Goal: Task Accomplishment & Management: Use online tool/utility

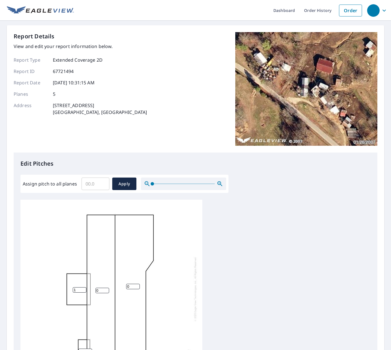
click at [83, 288] on input "1" at bounding box center [80, 289] width 14 height 5
click at [83, 288] on input "2" at bounding box center [80, 289] width 14 height 5
type input "3"
click at [83, 288] on input "3" at bounding box center [80, 289] width 14 height 5
click at [106, 289] on input "1" at bounding box center [102, 290] width 14 height 5
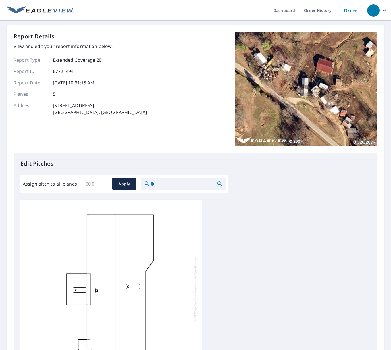
click at [106, 289] on input "2" at bounding box center [102, 290] width 14 height 5
click at [106, 289] on input "3" at bounding box center [102, 290] width 14 height 5
click at [106, 289] on input "4" at bounding box center [102, 290] width 14 height 5
click at [106, 289] on input "5" at bounding box center [102, 290] width 14 height 5
click at [106, 289] on input "6" at bounding box center [102, 290] width 14 height 5
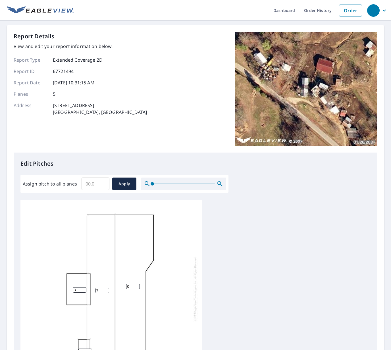
type input "7"
click at [106, 289] on input "7" at bounding box center [102, 290] width 14 height 5
click at [137, 285] on input "1" at bounding box center [133, 286] width 14 height 5
click at [137, 285] on input "2" at bounding box center [133, 286] width 14 height 5
click at [137, 285] on input "3" at bounding box center [133, 286] width 14 height 5
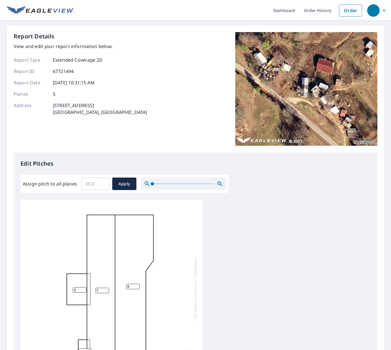
click at [137, 285] on input "4" at bounding box center [133, 286] width 14 height 5
type input "5"
click at [137, 285] on input "5" at bounding box center [133, 286] width 14 height 5
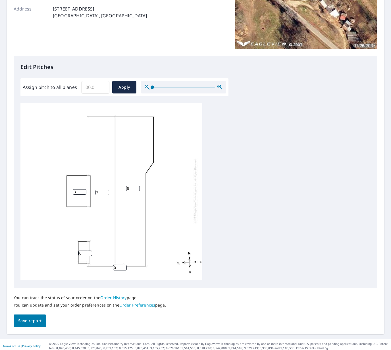
scroll to position [100, 0]
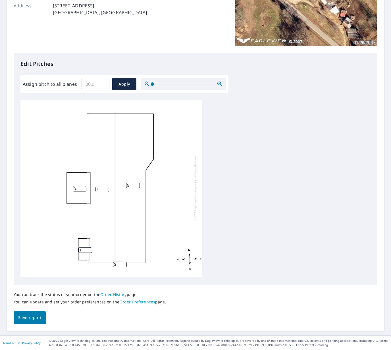
click at [89, 247] on input "1" at bounding box center [85, 249] width 14 height 5
click at [89, 247] on input "2" at bounding box center [85, 249] width 14 height 5
type input "3"
click at [89, 247] on input "3" at bounding box center [85, 249] width 14 height 5
type input "1"
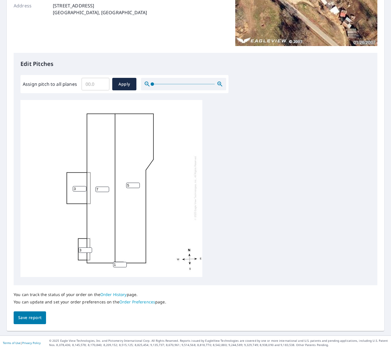
click at [123, 262] on input "1" at bounding box center [120, 264] width 14 height 5
click at [26, 318] on span "Save report" at bounding box center [29, 317] width 23 height 7
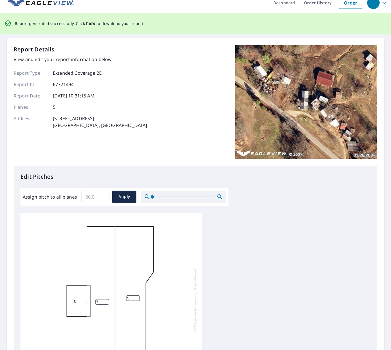
scroll to position [0, 0]
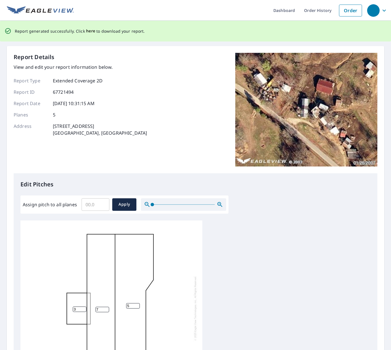
click at [91, 32] on span "here" at bounding box center [90, 31] width 9 height 7
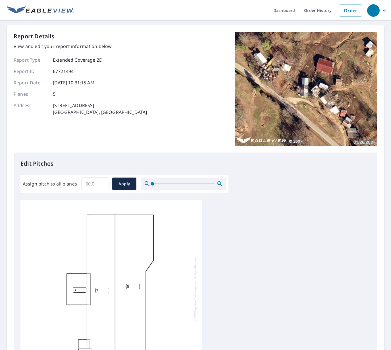
scroll to position [100, 0]
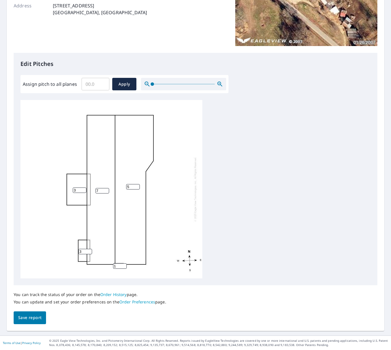
click at [31, 319] on span "Save report" at bounding box center [29, 317] width 23 height 7
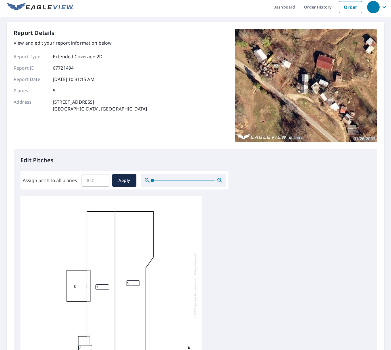
scroll to position [0, 0]
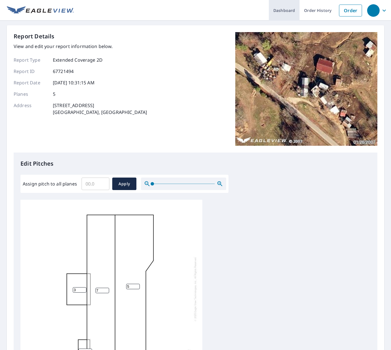
click at [276, 11] on link "Dashboard" at bounding box center [284, 10] width 31 height 21
